Goal: Transaction & Acquisition: Purchase product/service

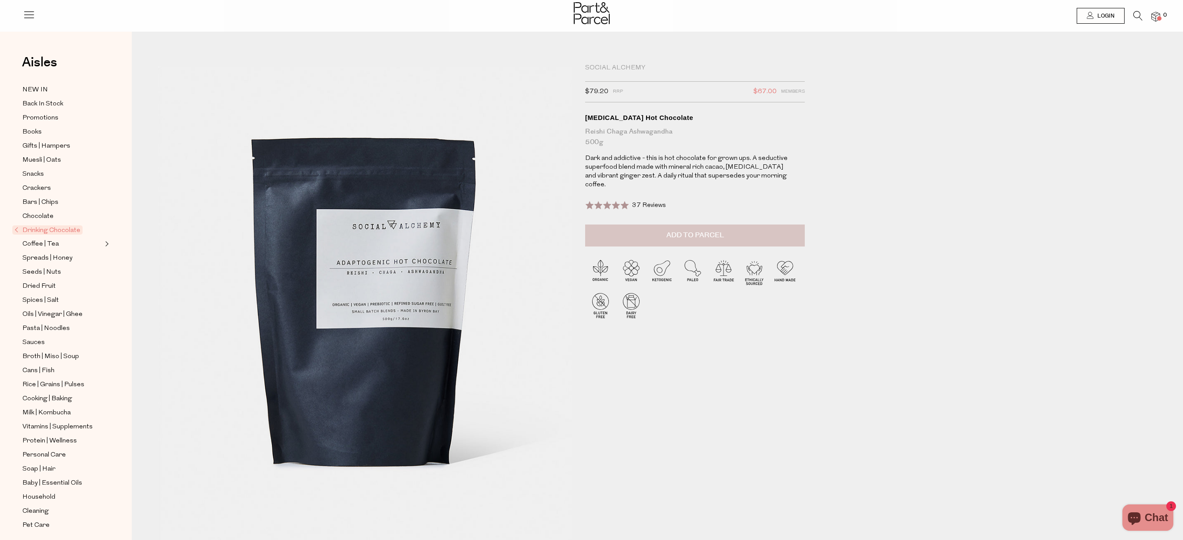
click at [673, 234] on span "Add to Parcel" at bounding box center [695, 235] width 58 height 10
click at [793, 233] on button "button" at bounding box center [792, 233] width 25 height 19
type input "2"
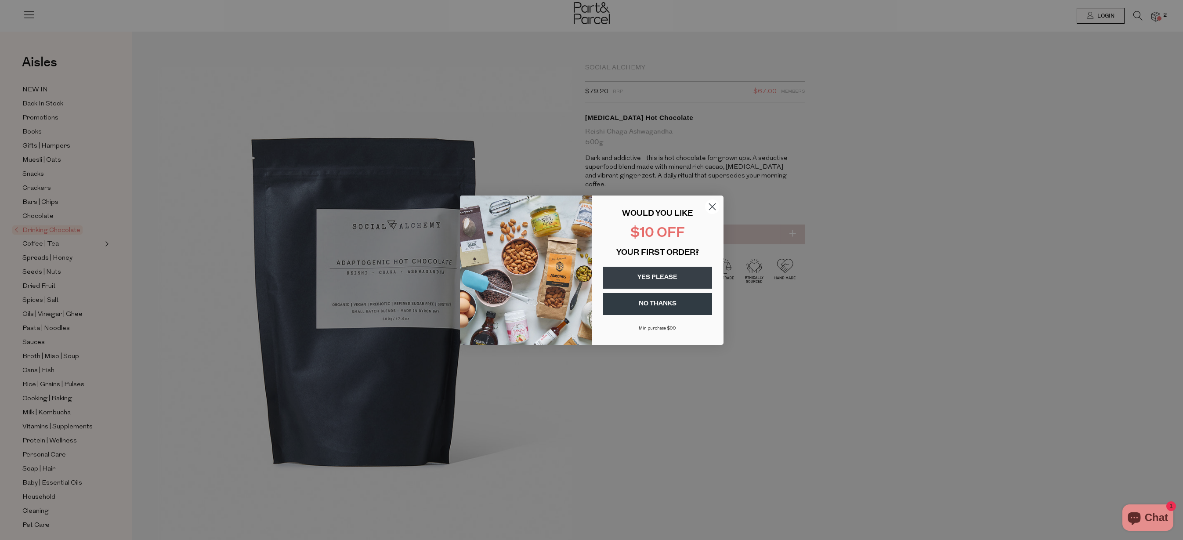
click at [662, 276] on button "YES PLEASE" at bounding box center [657, 278] width 109 height 22
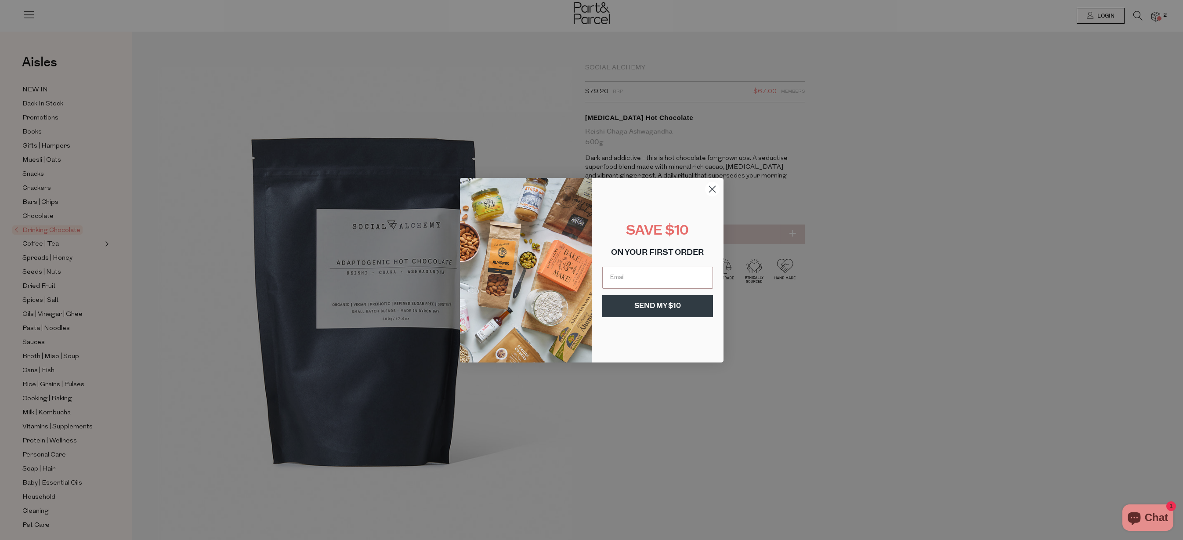
type input "[EMAIL_ADDRESS][DOMAIN_NAME]"
drag, startPoint x: 664, startPoint y: 305, endPoint x: 672, endPoint y: 304, distance: 7.6
click at [665, 305] on button "SEND MY $10" at bounding box center [657, 306] width 111 height 22
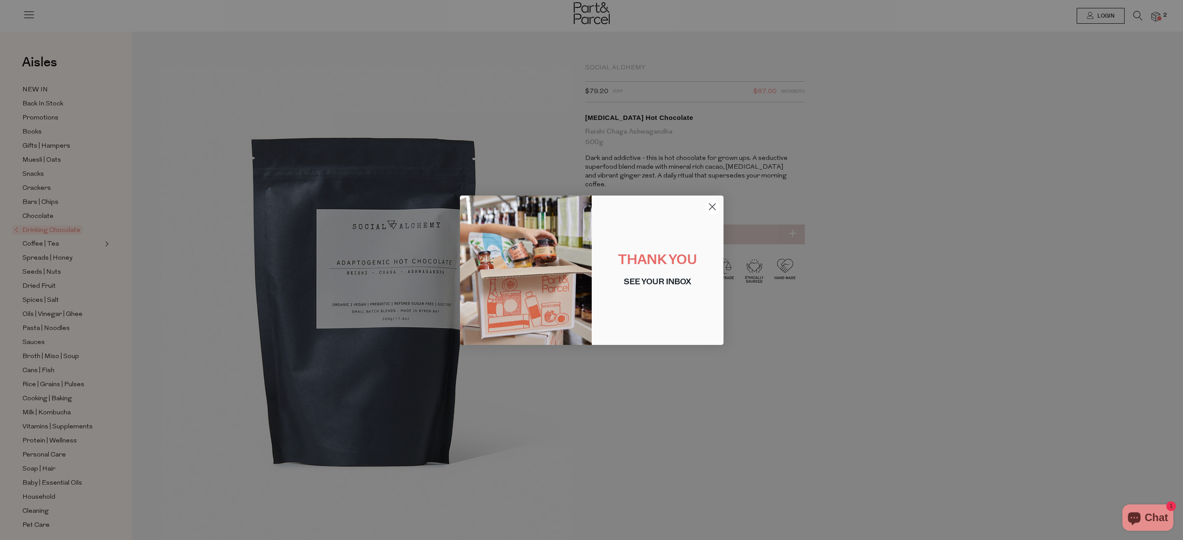
click at [713, 207] on icon "Close dialog" at bounding box center [712, 206] width 6 height 6
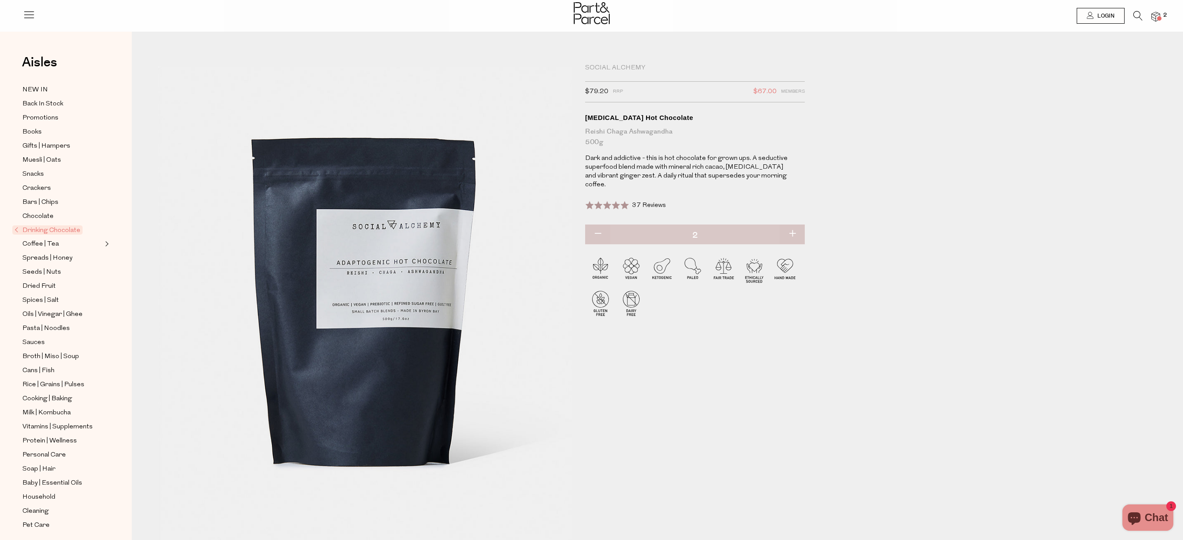
click at [1157, 15] on img at bounding box center [1155, 17] width 9 height 10
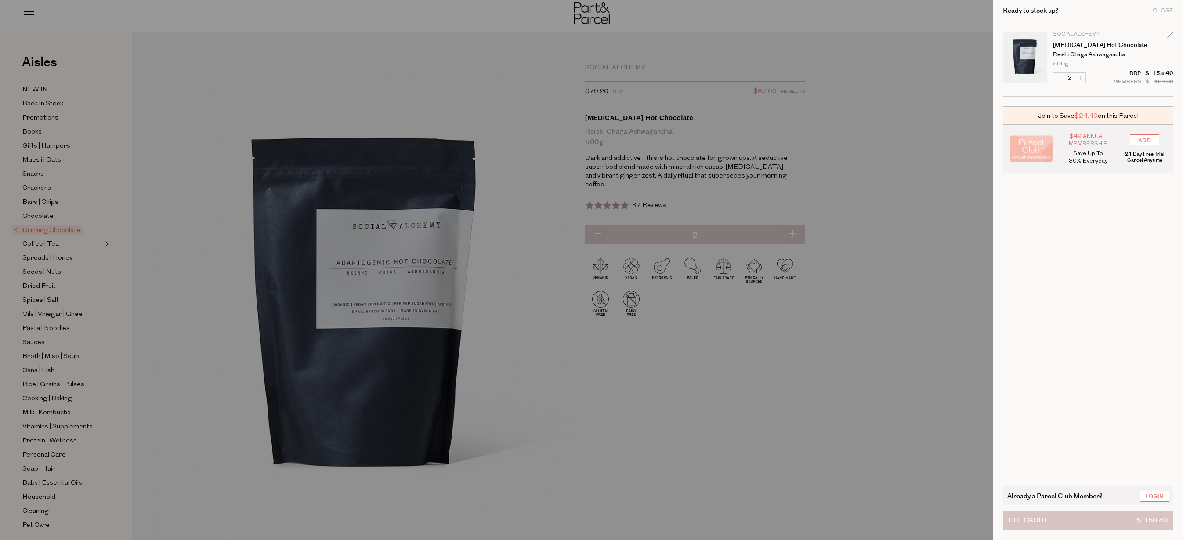
click at [1119, 517] on button "Checkout $ 158.40" at bounding box center [1088, 519] width 170 height 19
